Goal: Transaction & Acquisition: Purchase product/service

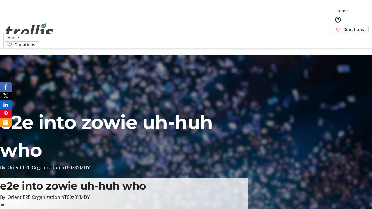
click at [355, 9] on span "Sign Up" at bounding box center [357, 8] width 17 height 7
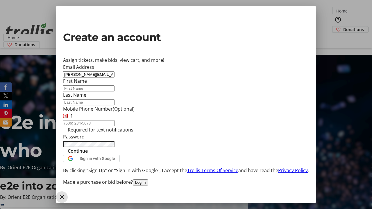
type input "[PERSON_NAME][EMAIL_ADDRESS][DOMAIN_NAME]"
type input "[PERSON_NAME]"
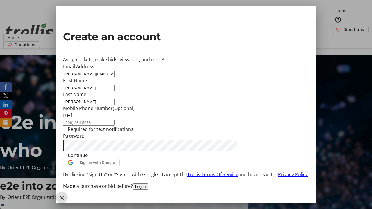
type input "[PERSON_NAME]"
click at [88, 159] on span "Continue" at bounding box center [78, 155] width 20 height 7
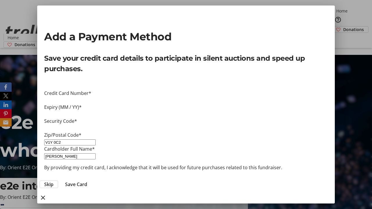
type input "V1Y 0C2"
click at [87, 181] on span "Save Card" at bounding box center [76, 184] width 22 height 7
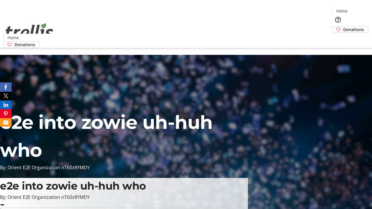
click at [343, 26] on span "Donations" at bounding box center [353, 29] width 21 height 6
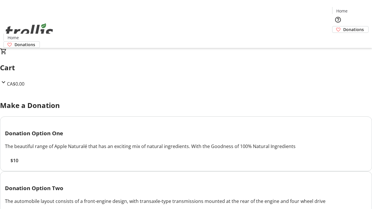
click at [18, 164] on span "$10" at bounding box center [14, 160] width 8 height 7
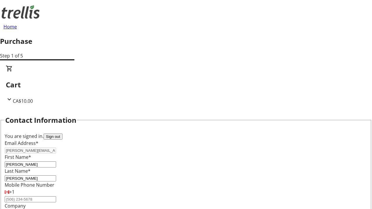
select select "CA"
type input "[STREET_ADDRESS][PERSON_NAME]"
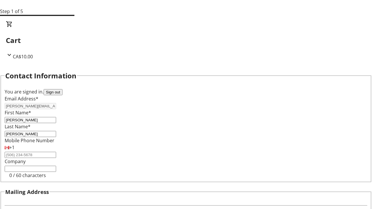
type input "Kelowna"
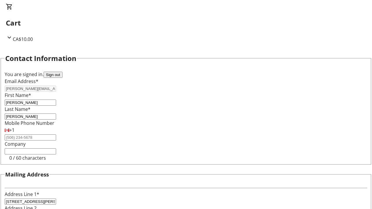
select select "BC"
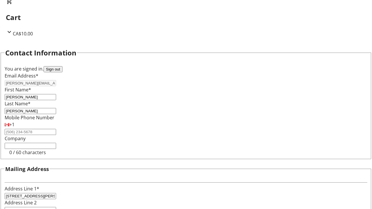
type input "Kelowna"
type input "V1Y 0C2"
